Goal: Task Accomplishment & Management: Use online tool/utility

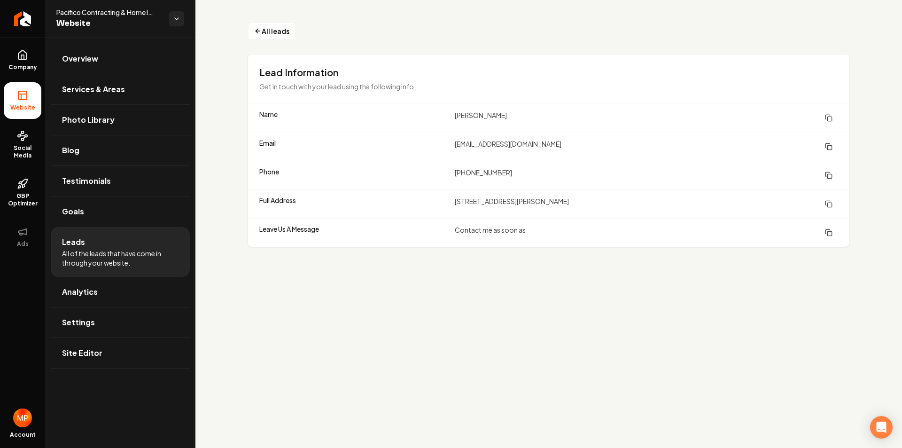
click at [87, 248] on li "Leads All of the leads that have come in through your website." at bounding box center [120, 252] width 139 height 50
click at [268, 32] on span "All leads" at bounding box center [276, 31] width 28 height 10
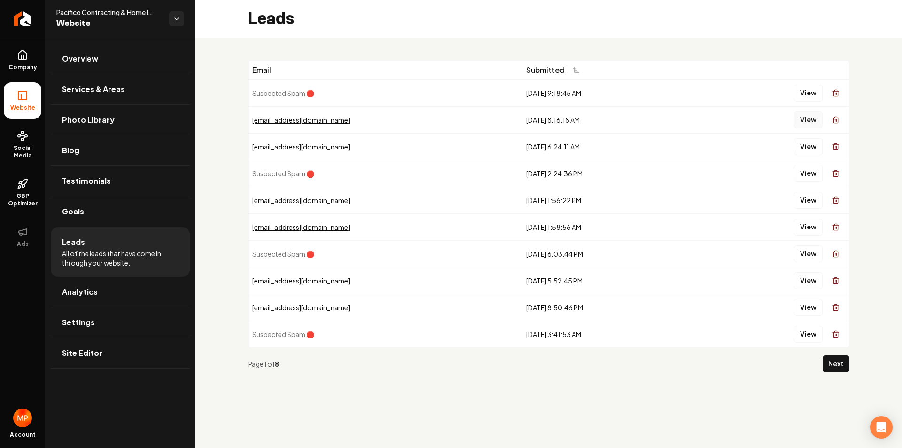
click at [809, 119] on button "View" at bounding box center [808, 119] width 29 height 17
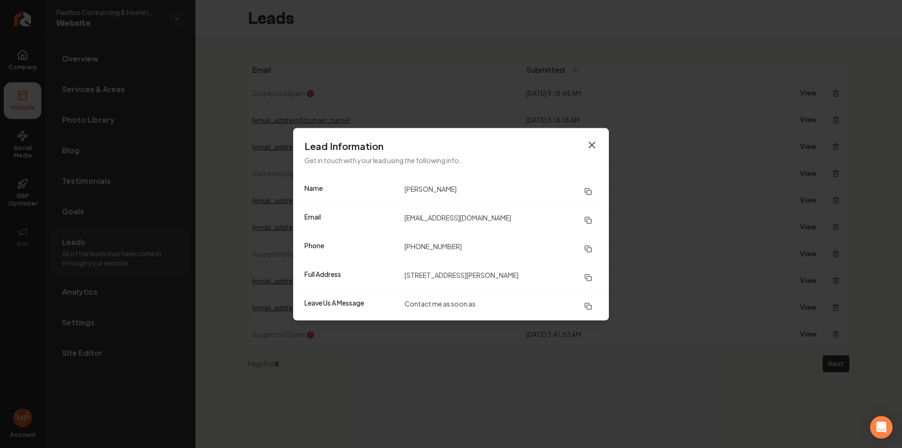
click at [593, 146] on icon "button" at bounding box center [592, 145] width 6 height 6
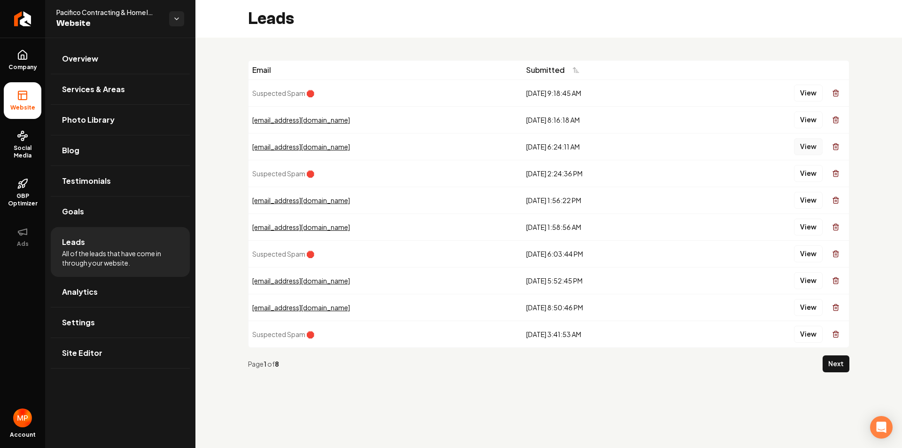
click at [807, 146] on button "View" at bounding box center [808, 146] width 29 height 17
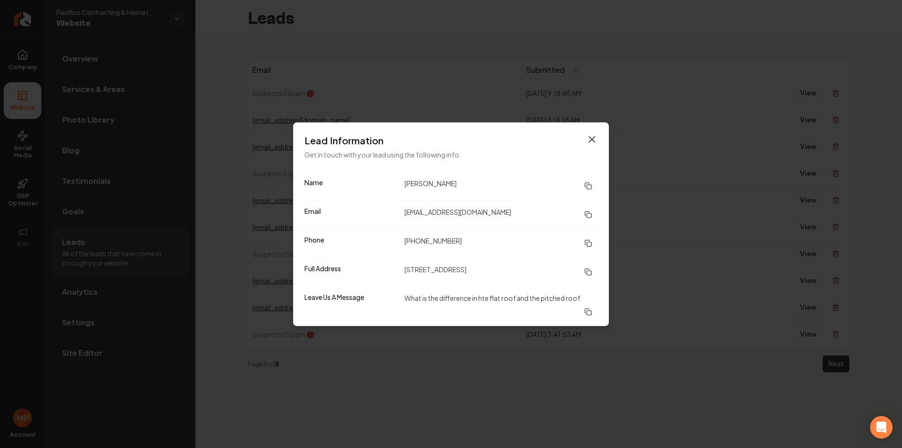
click at [590, 138] on icon "button" at bounding box center [591, 138] width 11 height 11
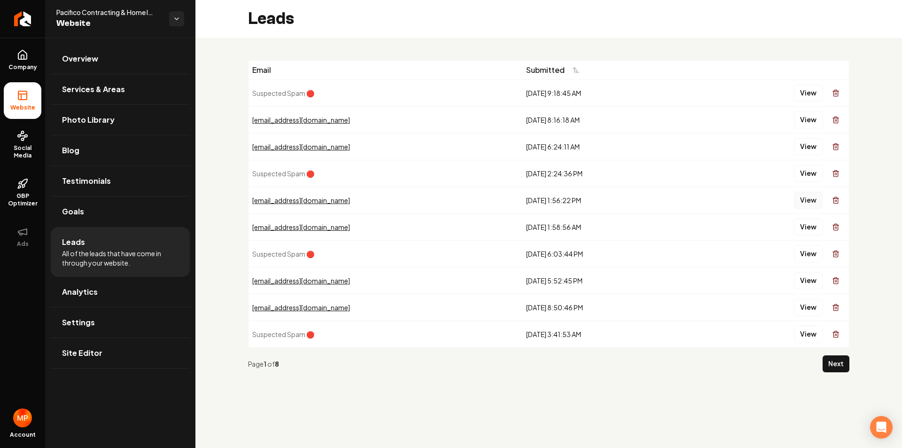
click at [807, 197] on button "View" at bounding box center [808, 200] width 29 height 17
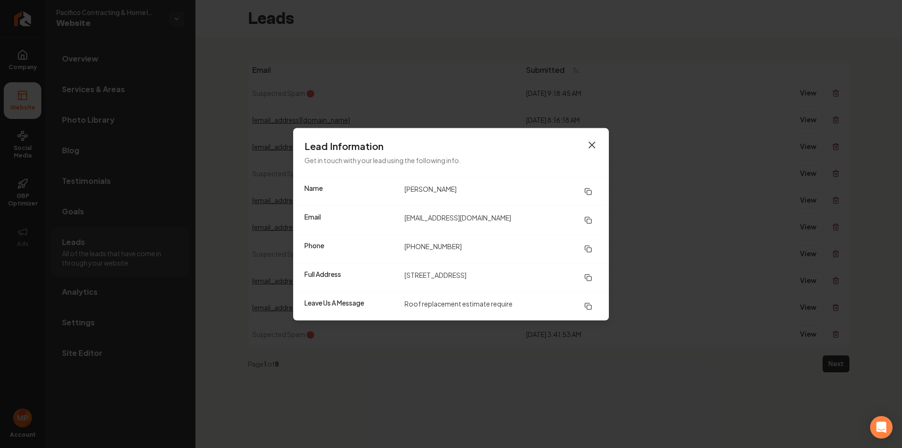
click at [593, 141] on icon "button" at bounding box center [591, 144] width 11 height 11
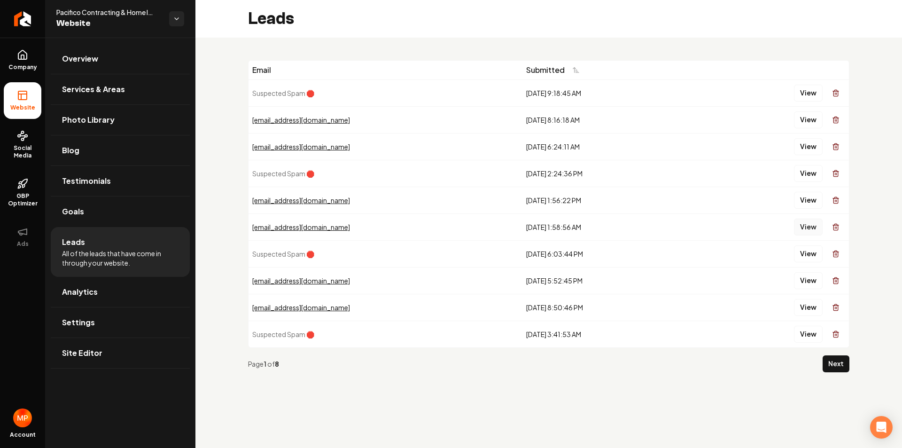
click at [812, 227] on button "View" at bounding box center [808, 226] width 29 height 17
click at [812, 198] on button "View" at bounding box center [808, 200] width 29 height 17
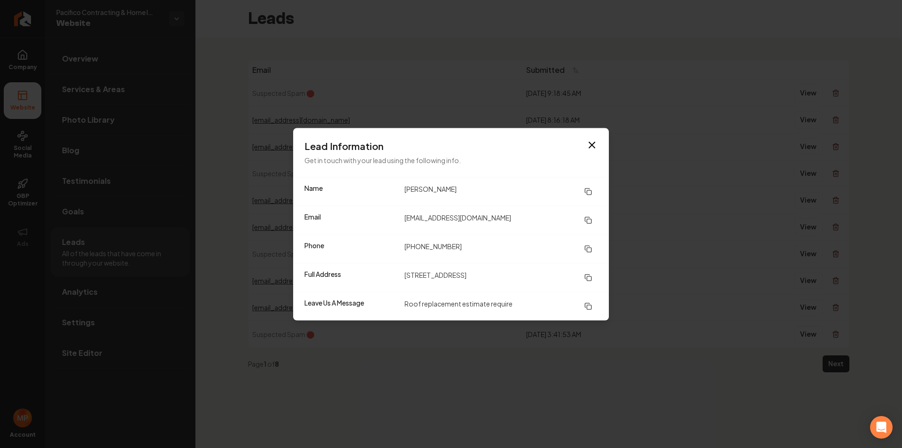
click at [586, 142] on h3 "Lead Information" at bounding box center [450, 145] width 293 height 13
click at [593, 142] on icon "button" at bounding box center [591, 144] width 11 height 11
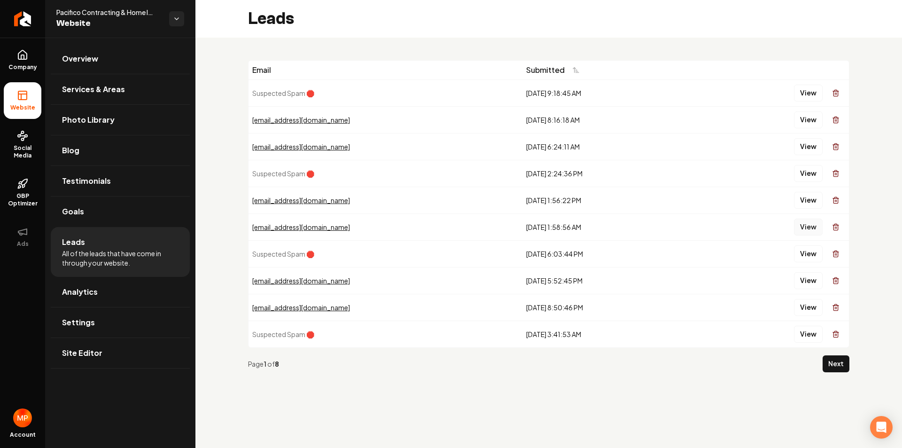
click at [805, 222] on button "View" at bounding box center [808, 226] width 29 height 17
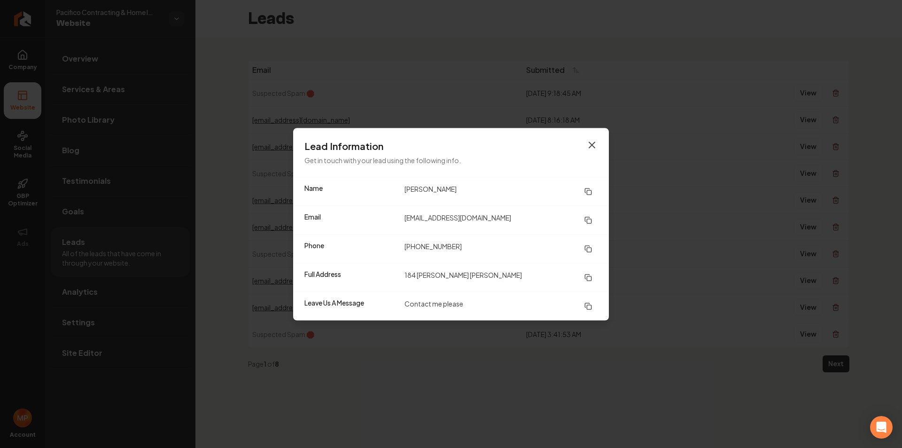
click at [586, 149] on icon "button" at bounding box center [591, 144] width 11 height 11
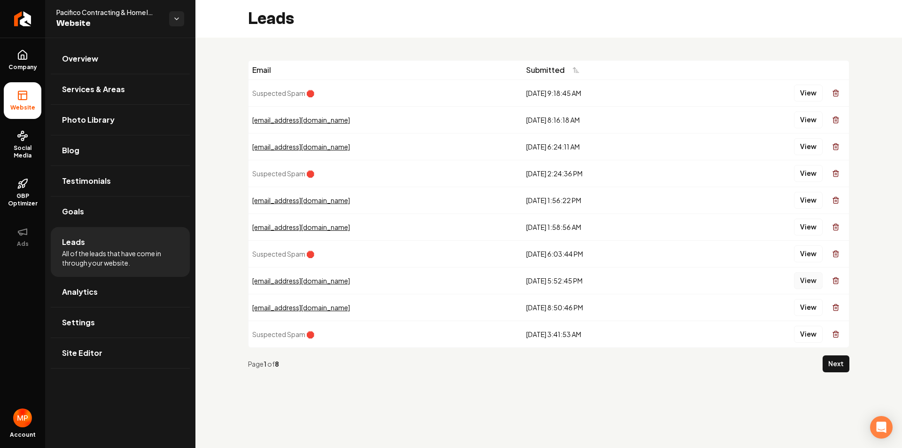
click at [813, 279] on button "View" at bounding box center [808, 280] width 29 height 17
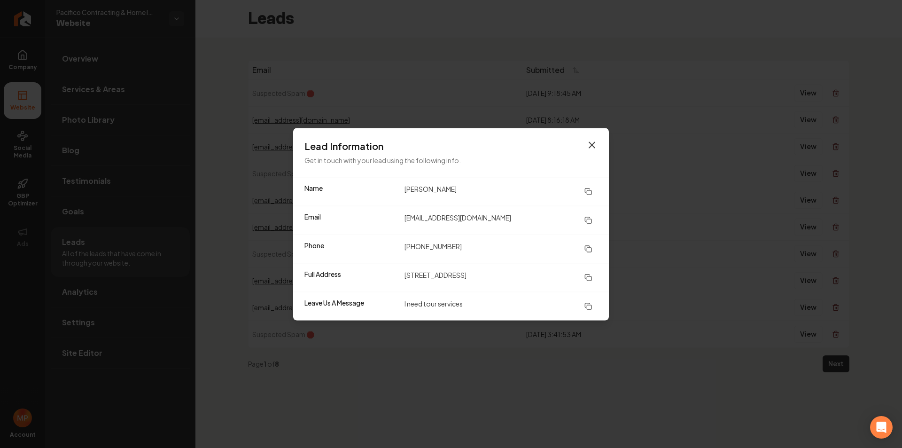
click at [592, 144] on icon "button" at bounding box center [592, 145] width 6 height 6
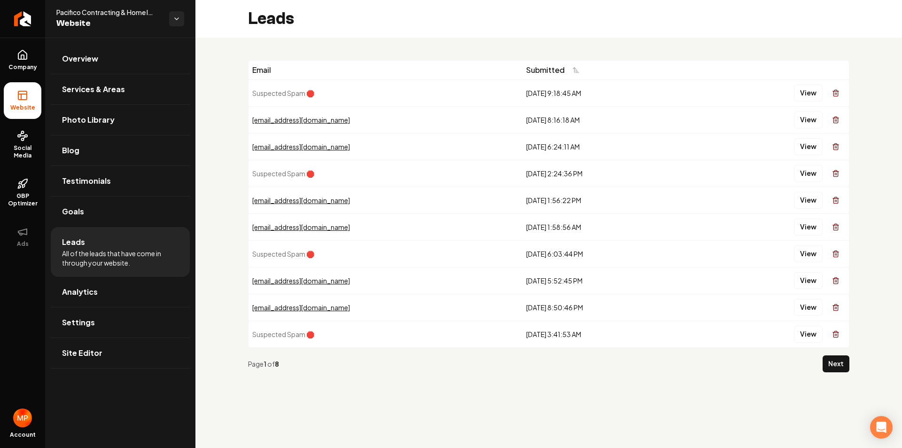
click at [304, 311] on div "[EMAIL_ADDRESS][DOMAIN_NAME]" at bounding box center [385, 306] width 266 height 9
click at [810, 305] on button "View" at bounding box center [808, 307] width 29 height 17
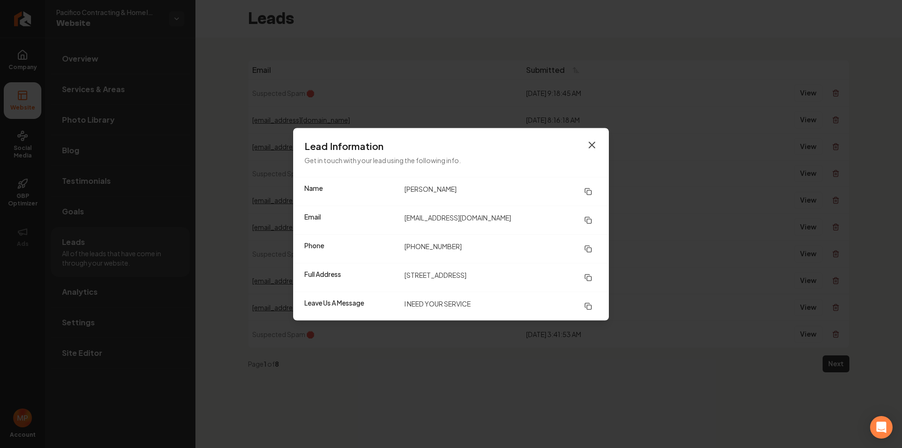
click at [594, 144] on icon "button" at bounding box center [591, 144] width 11 height 11
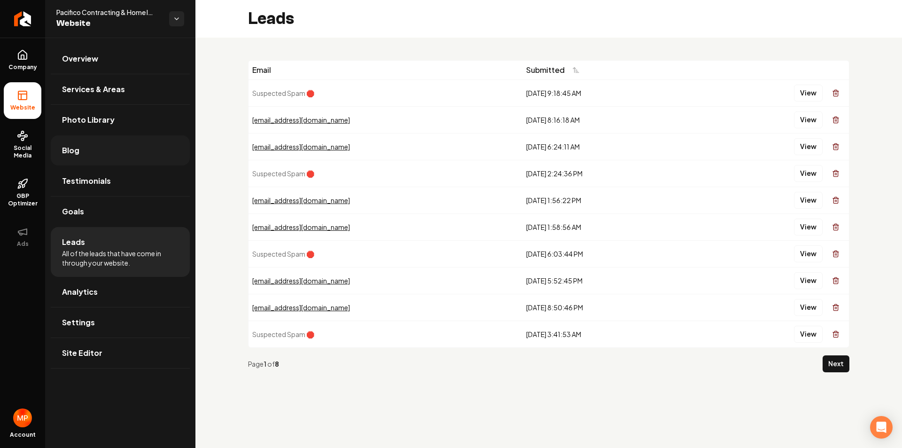
click at [76, 148] on span "Blog" at bounding box center [70, 150] width 17 height 11
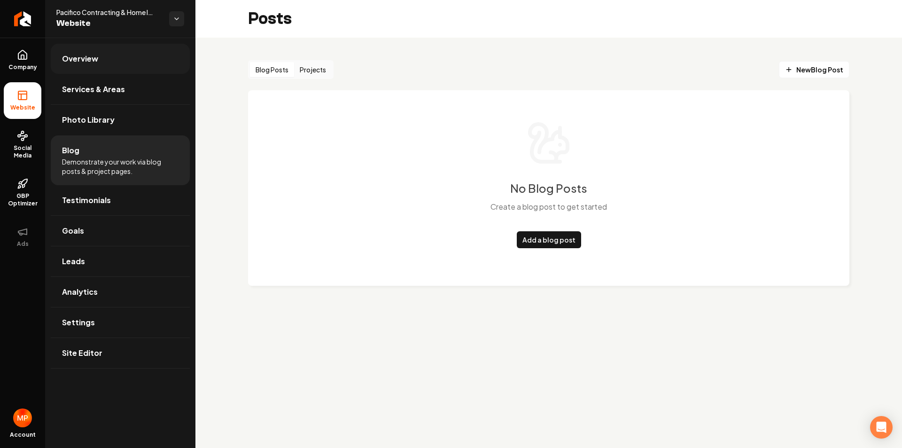
click at [96, 51] on link "Overview" at bounding box center [120, 59] width 139 height 30
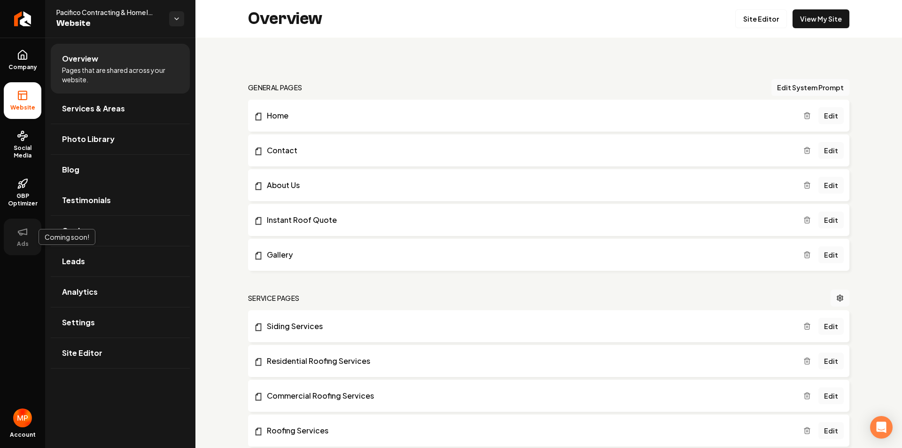
click at [25, 238] on button "Ads" at bounding box center [23, 236] width 38 height 37
click at [26, 242] on span "Ads" at bounding box center [22, 244] width 19 height 8
click at [24, 199] on span "GBP Optimizer" at bounding box center [23, 199] width 38 height 15
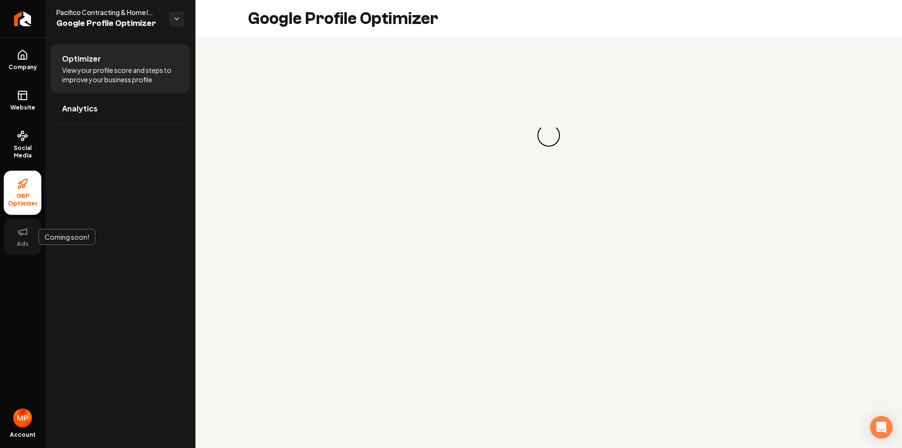
click at [23, 240] on button "Ads" at bounding box center [23, 236] width 38 height 37
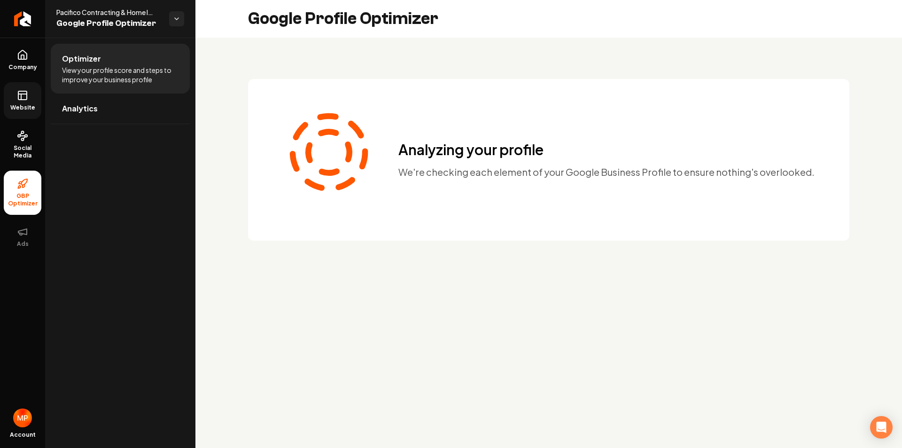
click at [27, 103] on link "Website" at bounding box center [23, 100] width 38 height 37
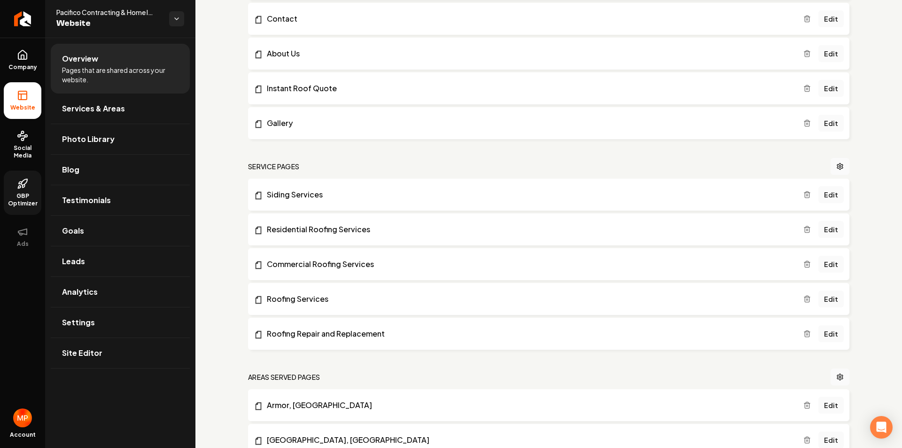
scroll to position [84, 0]
